Goal: Information Seeking & Learning: Learn about a topic

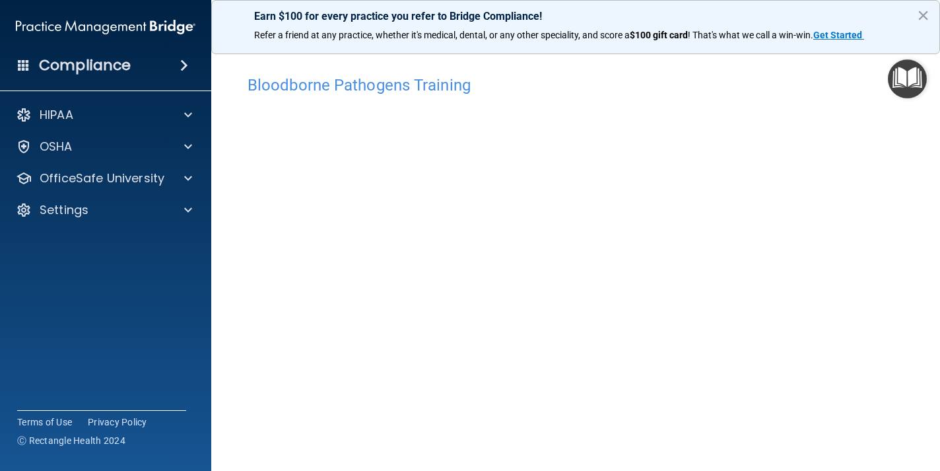
scroll to position [55, 0]
click at [923, 18] on button "×" at bounding box center [923, 15] width 13 height 21
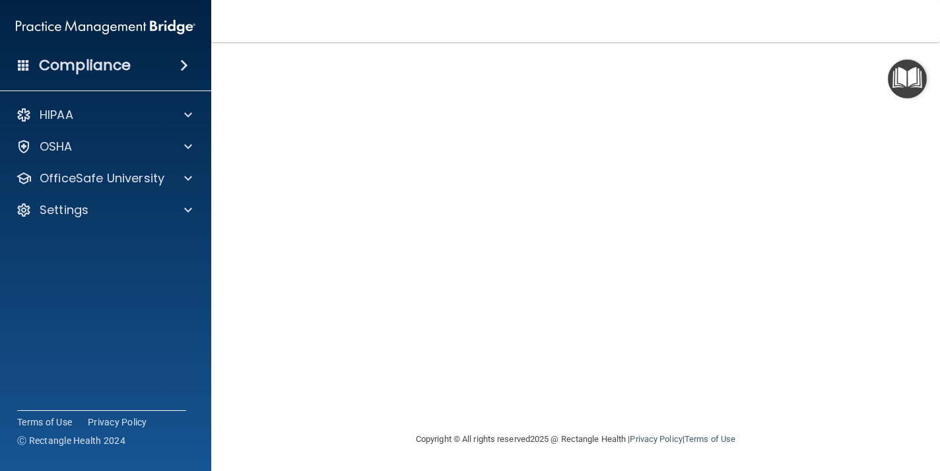
scroll to position [94, 0]
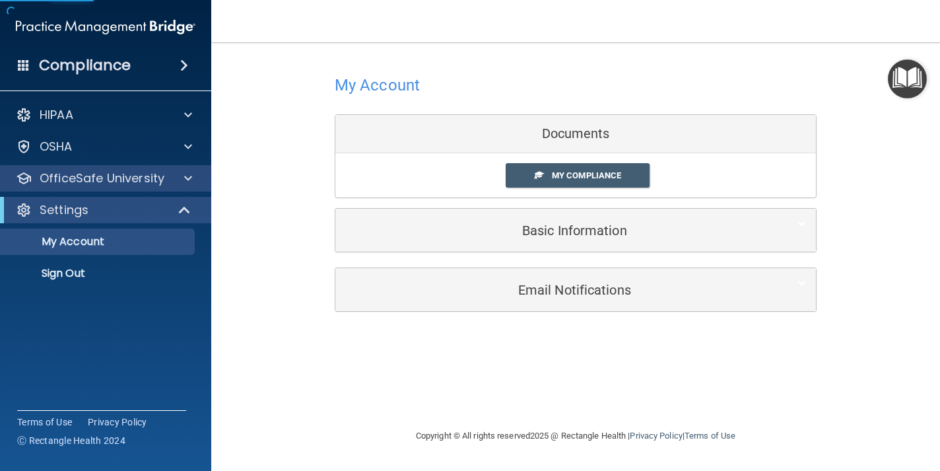
click at [141, 186] on div "OfficeSafe University" at bounding box center [106, 178] width 212 height 26
click at [178, 176] on div at bounding box center [186, 178] width 33 height 16
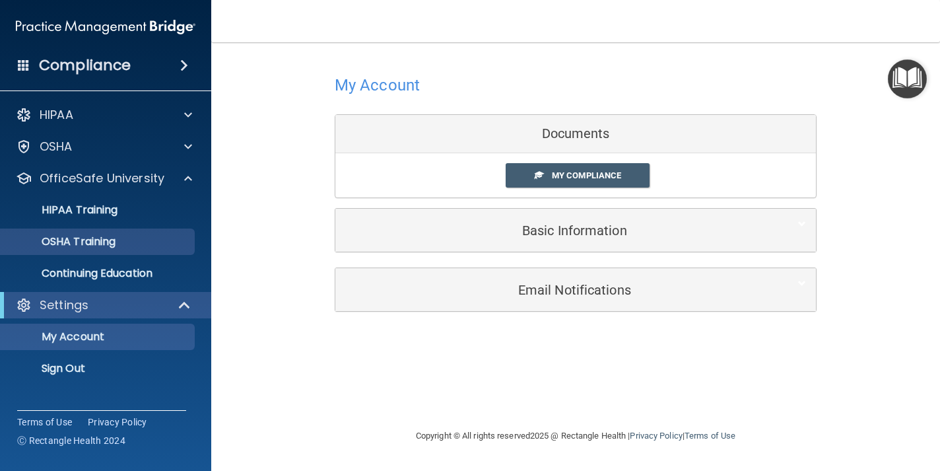
click at [144, 239] on div "OSHA Training" at bounding box center [99, 241] width 180 height 13
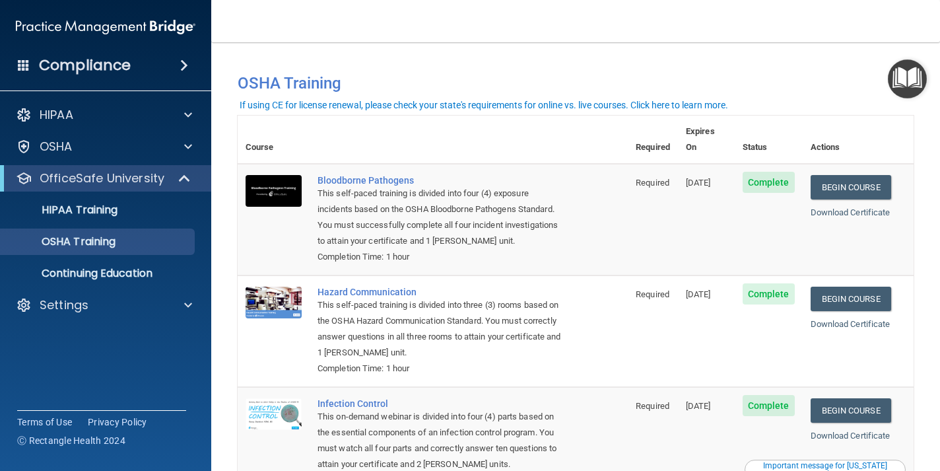
click at [102, 195] on ul "HIPAA Training OSHA Training Continuing Education" at bounding box center [106, 238] width 239 height 95
click at [106, 216] on p "HIPAA Training" at bounding box center [63, 209] width 109 height 13
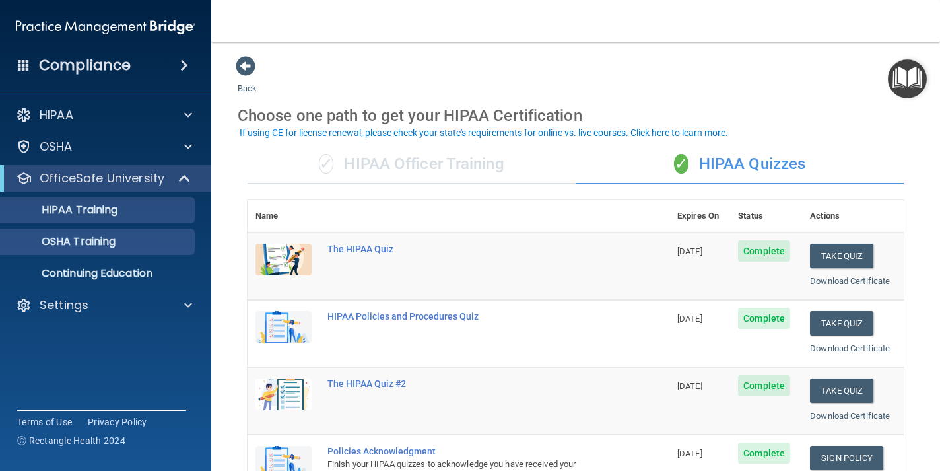
click at [110, 239] on p "OSHA Training" at bounding box center [62, 241] width 107 height 13
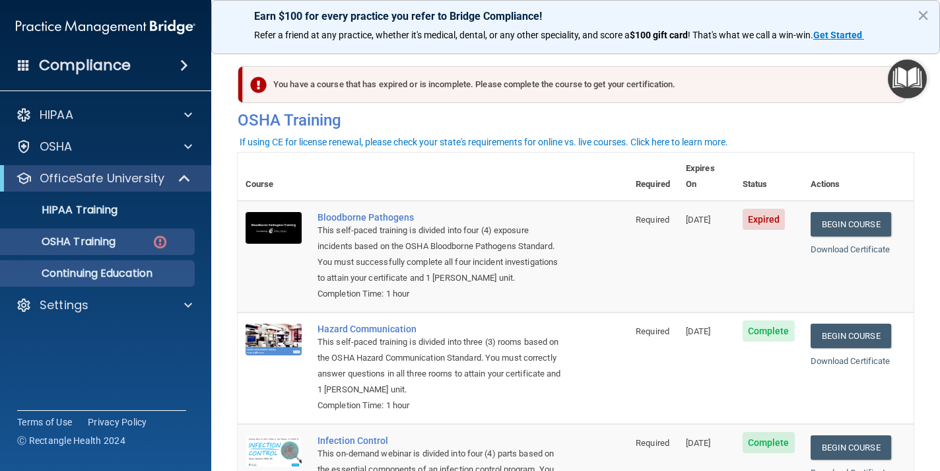
click at [115, 267] on p "Continuing Education" at bounding box center [99, 273] width 180 height 13
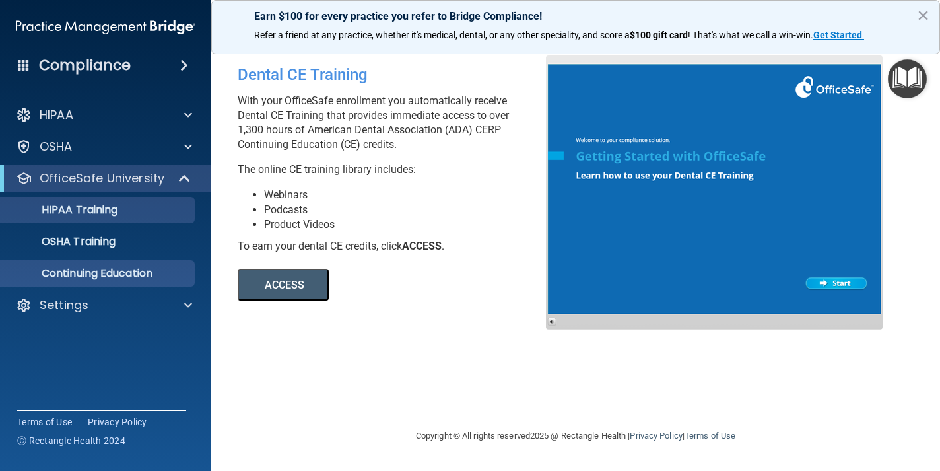
click at [117, 215] on p "HIPAA Training" at bounding box center [63, 209] width 109 height 13
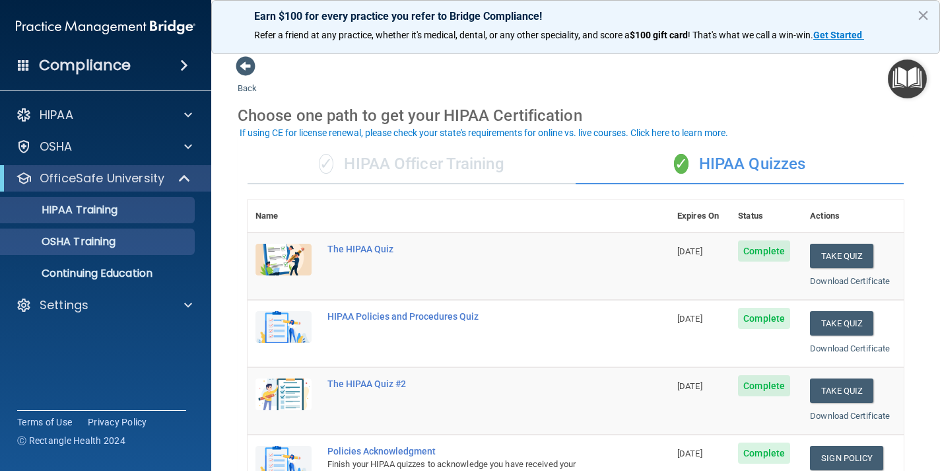
click at [113, 240] on p "OSHA Training" at bounding box center [62, 241] width 107 height 13
